Goal: Book appointment/travel/reservation

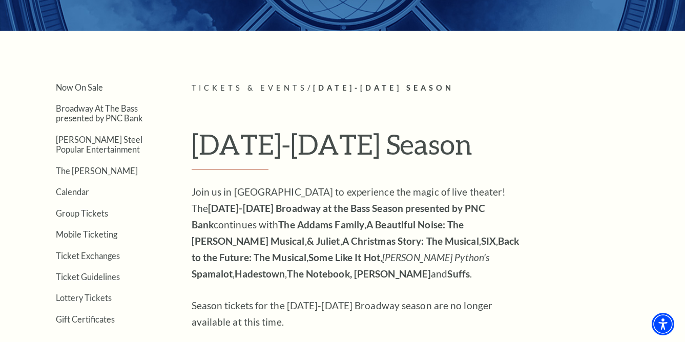
scroll to position [189, 0]
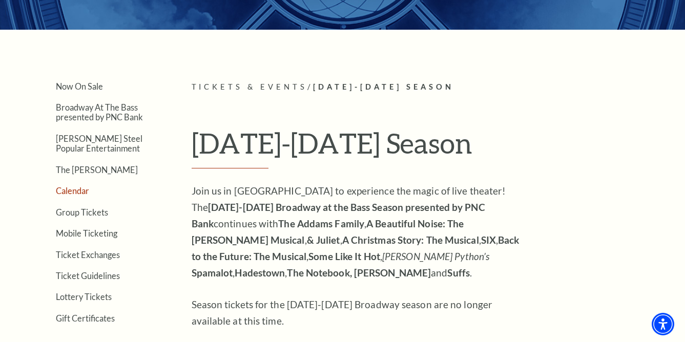
click at [76, 192] on link "Calendar" at bounding box center [72, 191] width 33 height 10
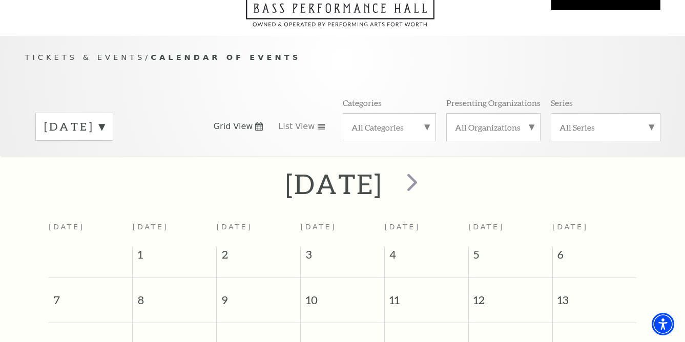
scroll to position [81, 0]
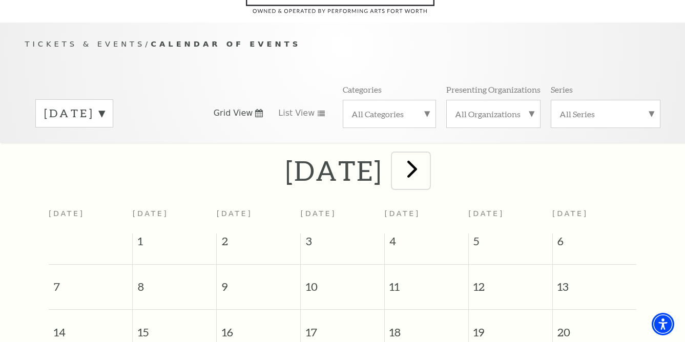
click at [427, 156] on span "next" at bounding box center [412, 168] width 29 height 29
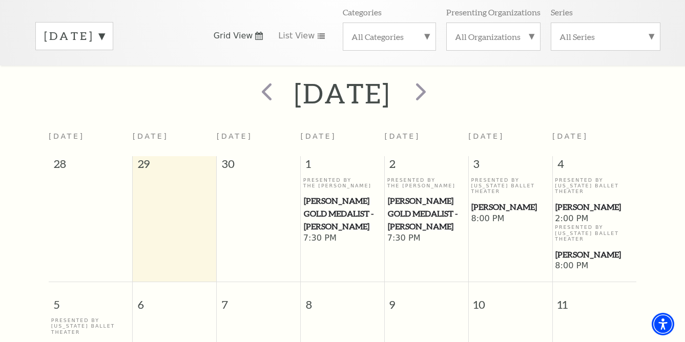
scroll to position [161, 0]
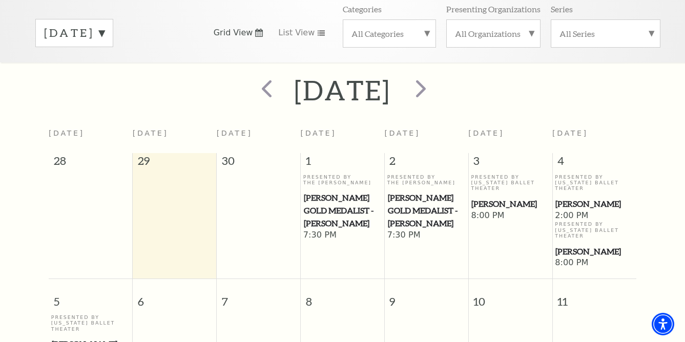
click at [425, 192] on span "[PERSON_NAME] Gold Medalist - [PERSON_NAME]" at bounding box center [426, 211] width 77 height 38
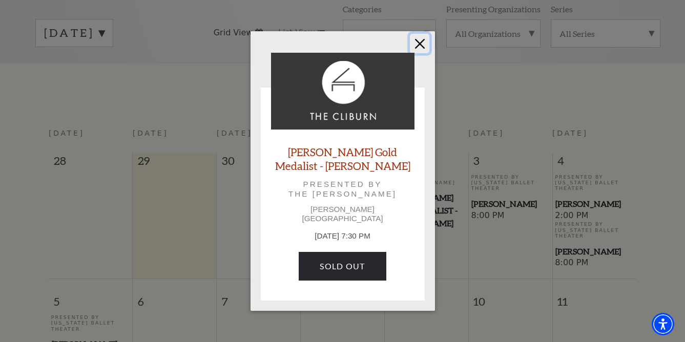
click at [418, 46] on button "Close" at bounding box center [419, 43] width 19 height 19
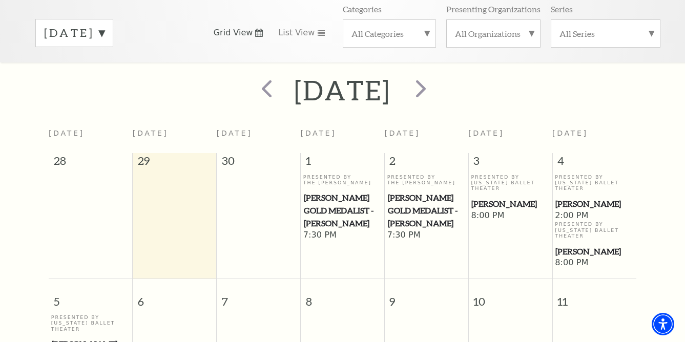
click at [567, 245] on span "[PERSON_NAME]" at bounding box center [594, 251] width 78 height 13
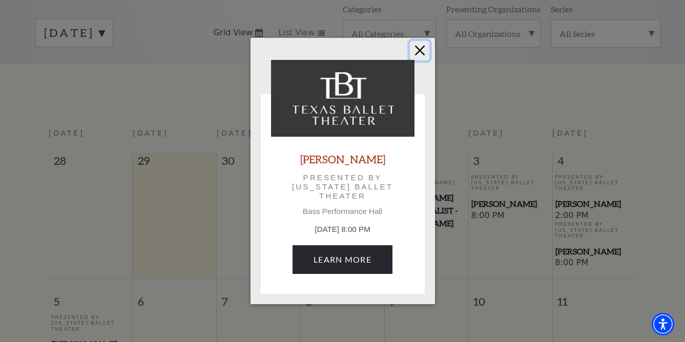
click at [417, 47] on button "Close" at bounding box center [419, 50] width 19 height 19
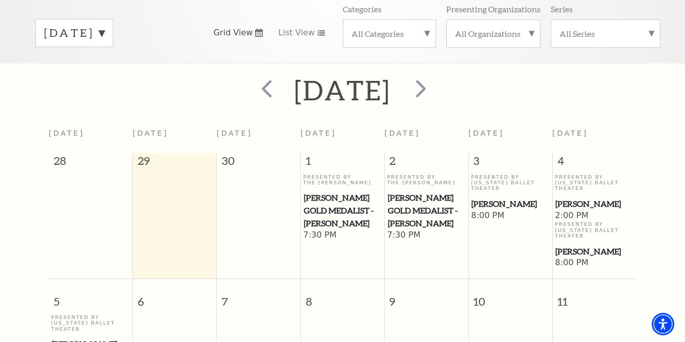
click at [478, 211] on span "8:00 PM" at bounding box center [510, 216] width 78 height 11
click at [483, 198] on span "[PERSON_NAME]" at bounding box center [509, 204] width 77 height 13
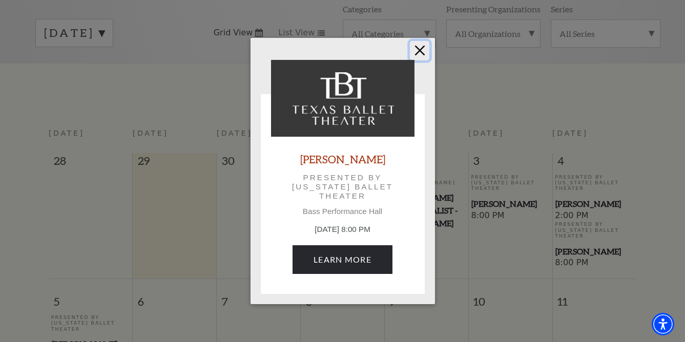
click at [417, 52] on button "Close" at bounding box center [419, 50] width 19 height 19
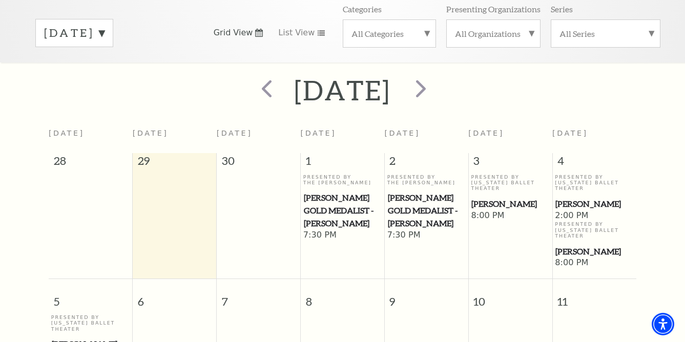
click at [494, 198] on span "[PERSON_NAME]" at bounding box center [509, 204] width 77 height 13
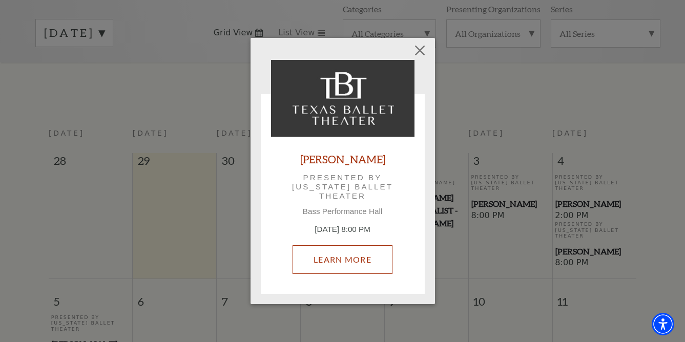
click at [384, 259] on link "Learn More" at bounding box center [343, 259] width 100 height 29
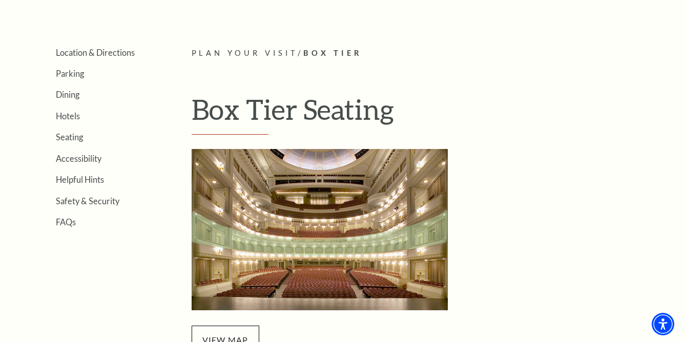
scroll to position [218, 0]
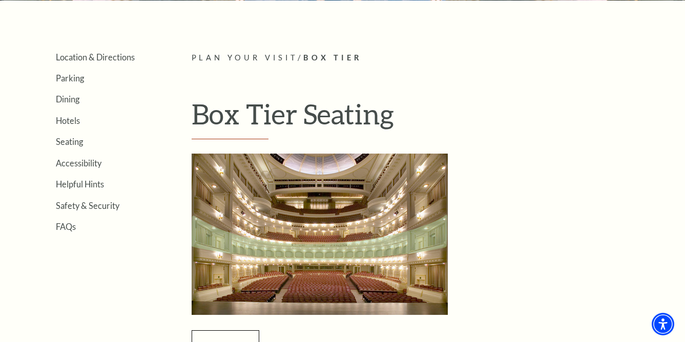
click at [330, 215] on img "Box Tier Seating - open in a new tab" at bounding box center [320, 234] width 256 height 161
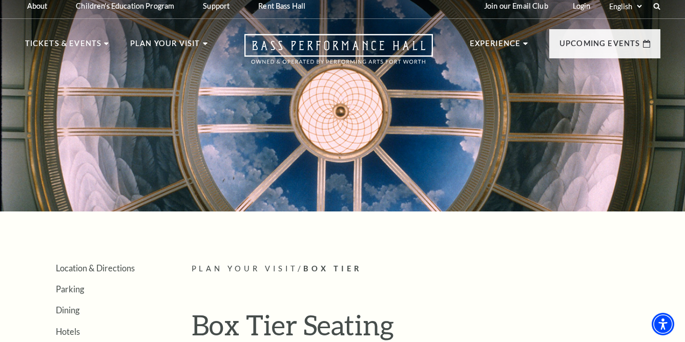
scroll to position [0, 0]
